Goal: Information Seeking & Learning: Check status

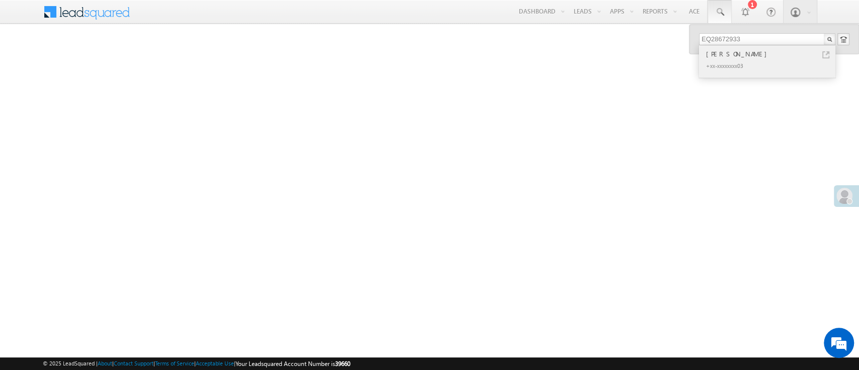
type input "EQ28672933"
click at [777, 61] on div "+xx-xxxxxxxx03" at bounding box center [771, 65] width 135 height 12
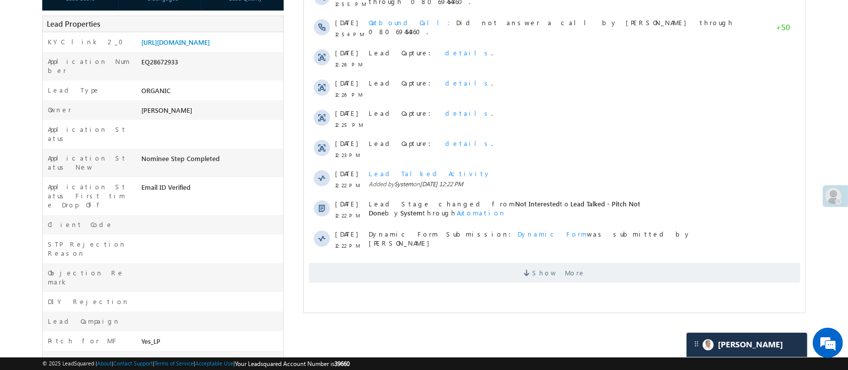
scroll to position [260, 0]
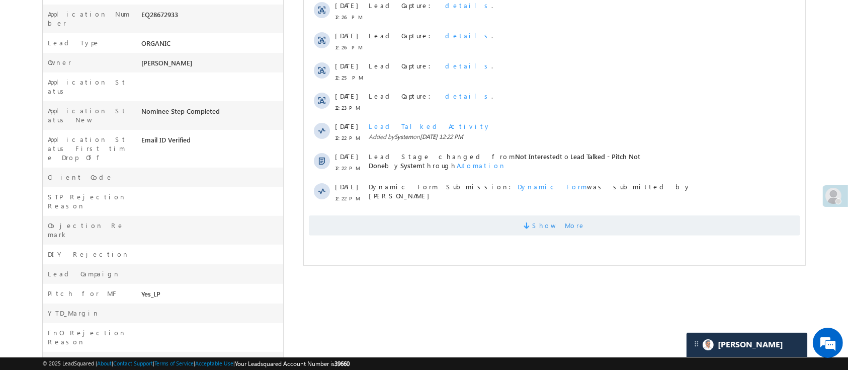
click at [634, 234] on span "Show More" at bounding box center [554, 225] width 492 height 20
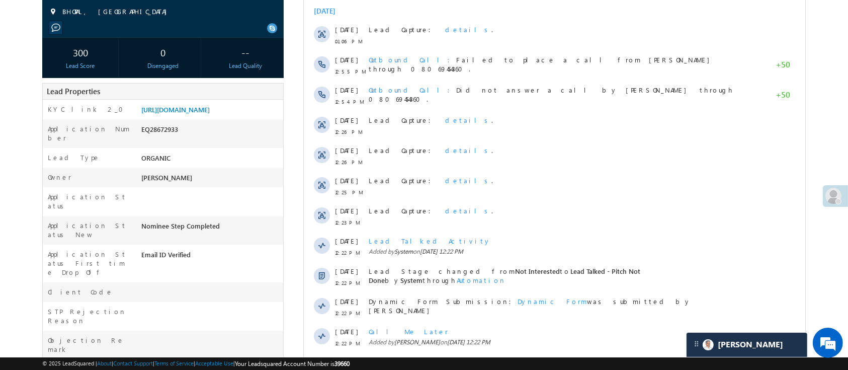
scroll to position [0, 0]
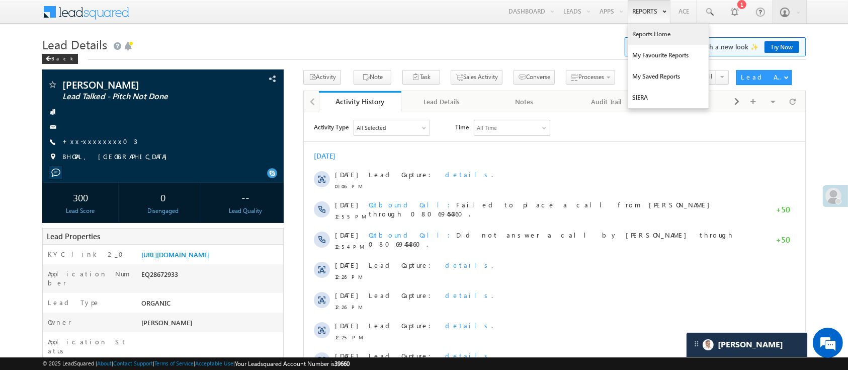
click at [656, 34] on link "Reports Home" at bounding box center [669, 34] width 81 height 21
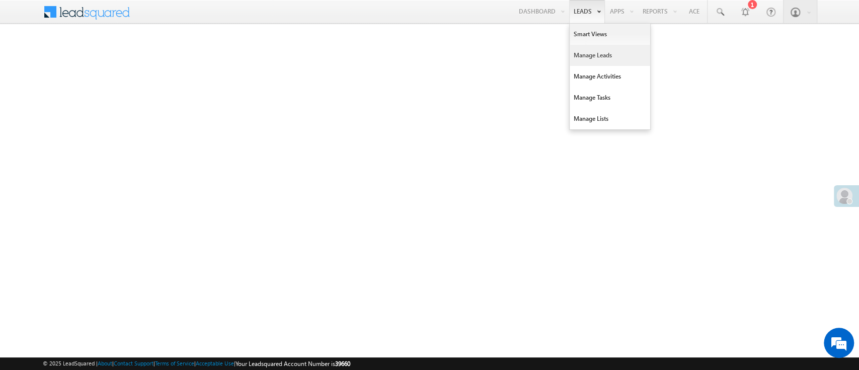
click at [594, 55] on link "Manage Leads" at bounding box center [610, 55] width 81 height 21
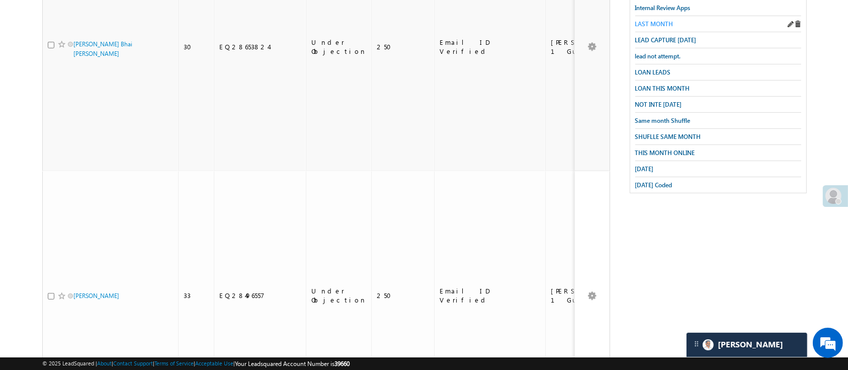
click at [668, 22] on span "LAST MONTH" at bounding box center [655, 24] width 38 height 8
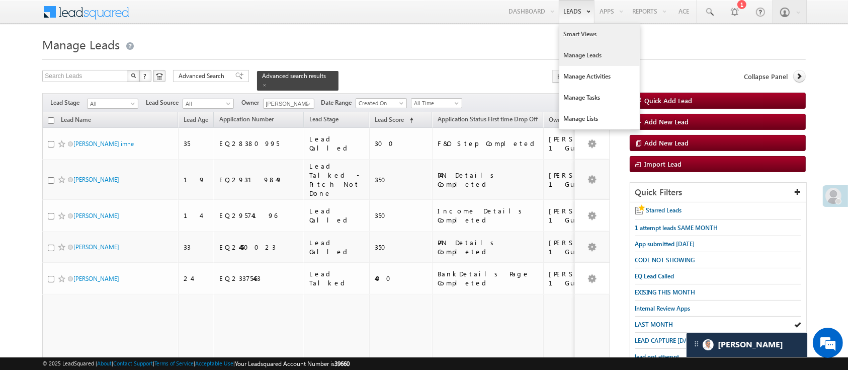
click at [581, 37] on link "Smart Views" at bounding box center [600, 34] width 81 height 21
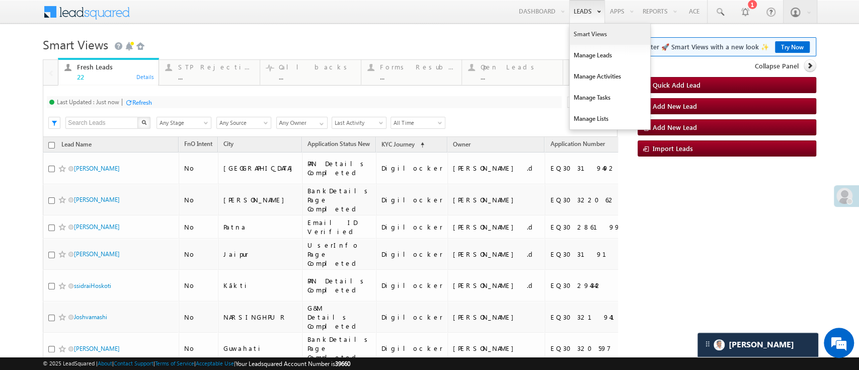
click at [584, 34] on link "Smart Views" at bounding box center [610, 34] width 81 height 21
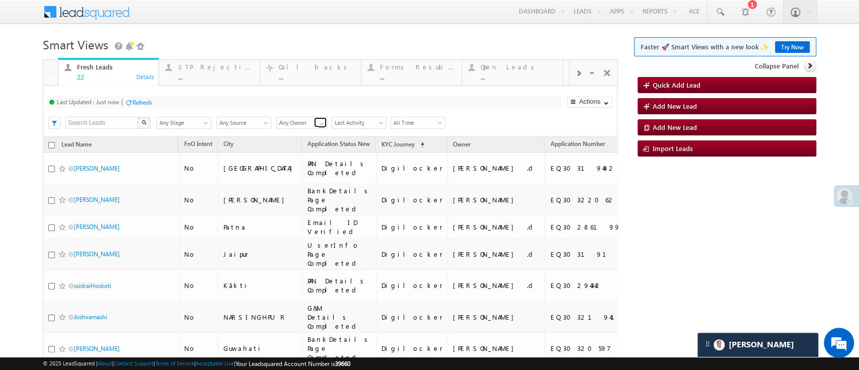
click at [315, 121] on link at bounding box center [320, 122] width 13 height 10
click at [300, 151] on link "[PERSON_NAME] .d" at bounding box center [302, 159] width 52 height 20
type input "[PERSON_NAME] .d"
